Goal: Transaction & Acquisition: Purchase product/service

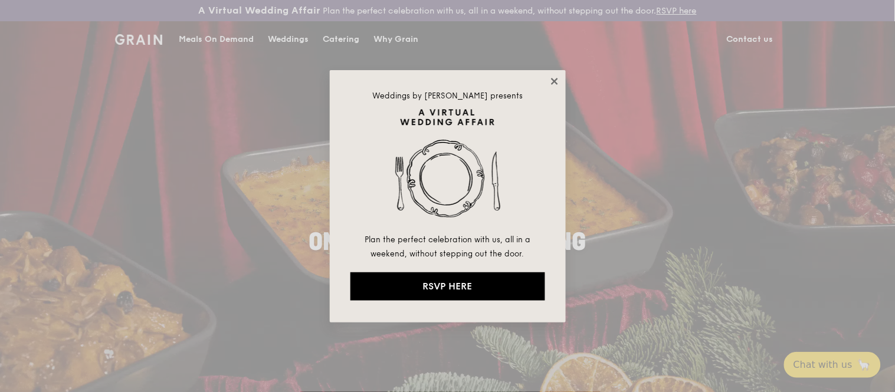
click at [556, 81] on icon at bounding box center [554, 81] width 11 height 11
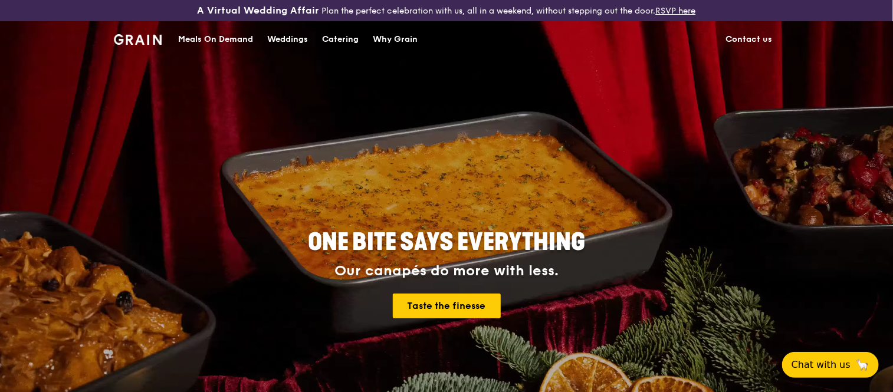
click at [202, 34] on div "Meals On Demand" at bounding box center [215, 39] width 75 height 35
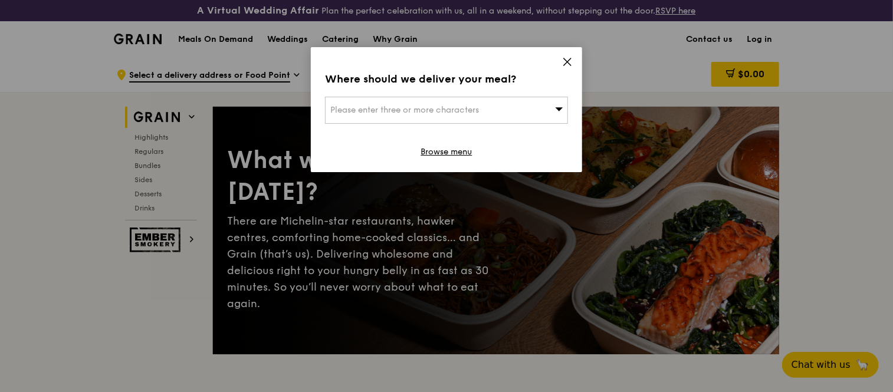
click at [479, 110] on span "Please enter three or more characters" at bounding box center [404, 110] width 149 height 10
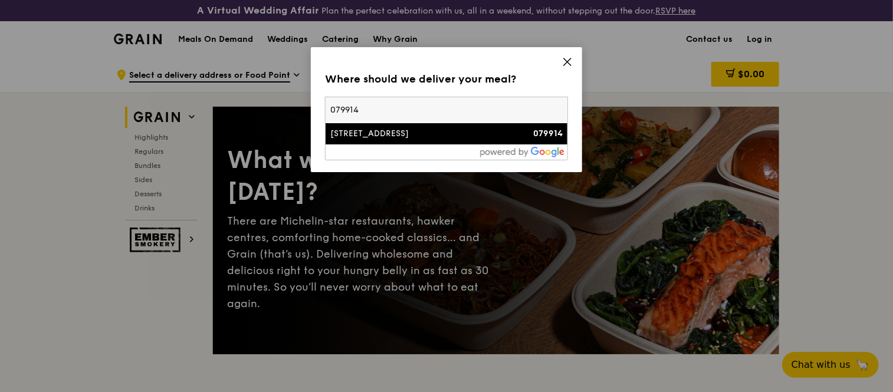
type input "079914"
click at [413, 136] on div "[STREET_ADDRESS]" at bounding box center [417, 134] width 175 height 12
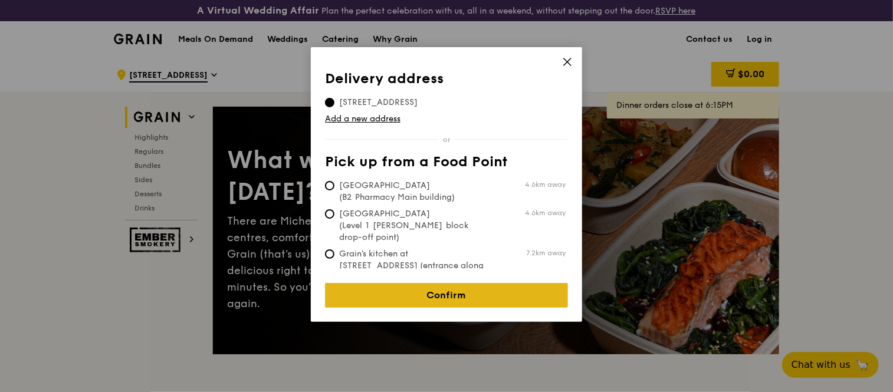
click at [454, 285] on link "Confirm" at bounding box center [446, 295] width 243 height 25
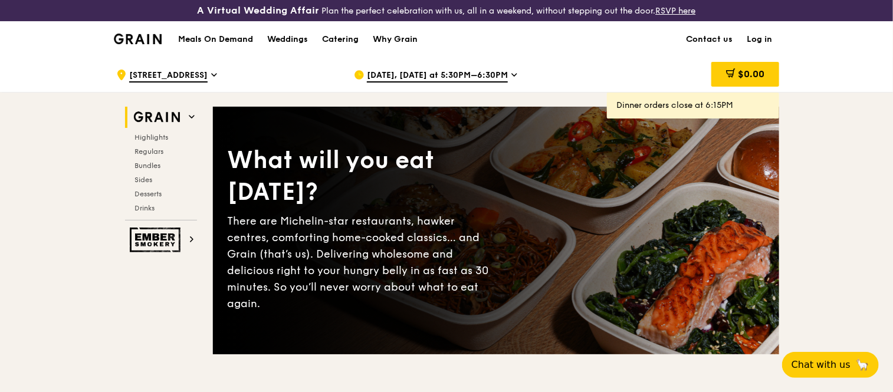
click at [498, 71] on div "[DATE], [DATE] at 5:30PM–6:30PM" at bounding box center [463, 74] width 219 height 35
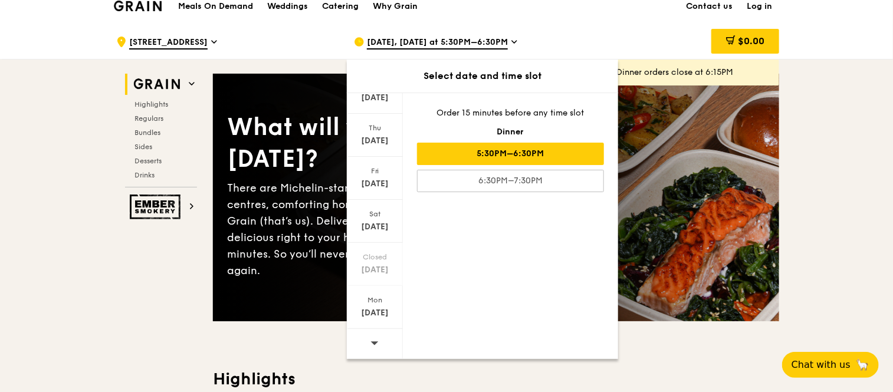
scroll to position [65, 0]
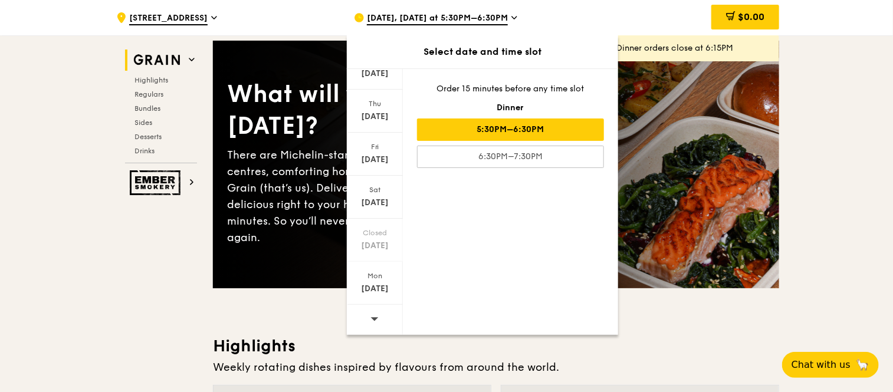
click at [373, 320] on icon at bounding box center [375, 319] width 8 height 4
click at [380, 112] on div "[DATE]" at bounding box center [375, 117] width 52 height 12
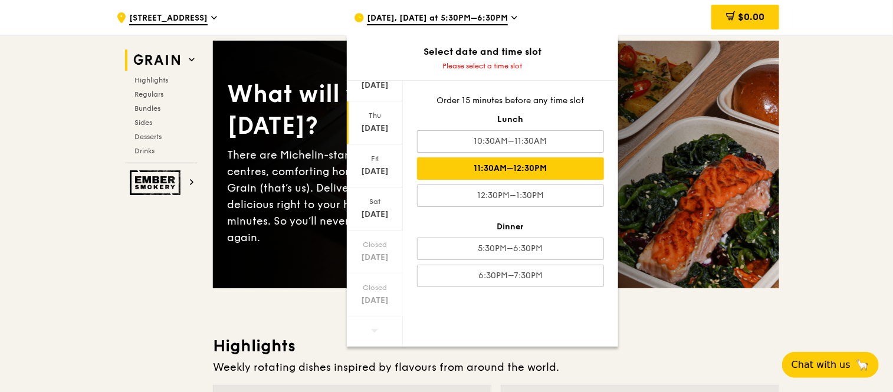
click at [506, 169] on div "11:30AM–12:30PM" at bounding box center [510, 168] width 187 height 22
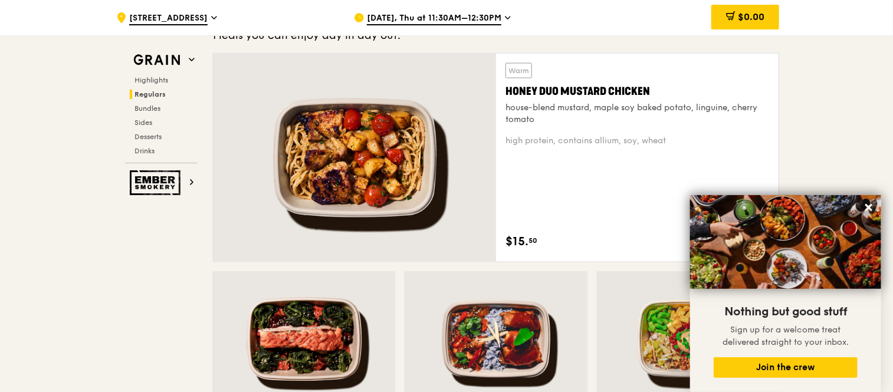
scroll to position [852, 0]
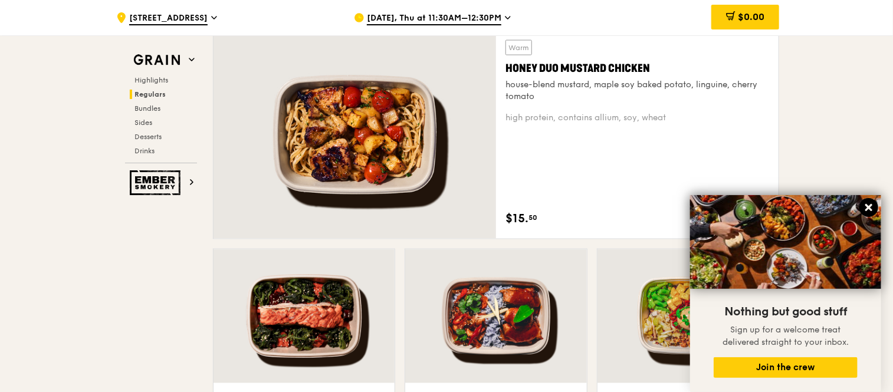
click at [870, 205] on icon at bounding box center [868, 207] width 7 height 7
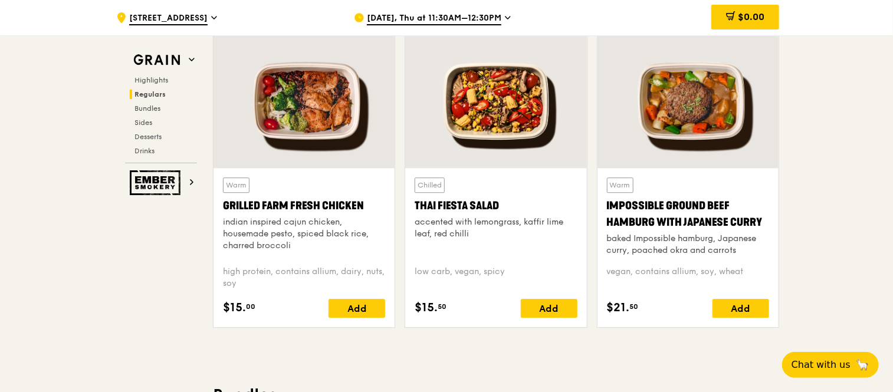
scroll to position [1376, 0]
